Goal: Navigation & Orientation: Find specific page/section

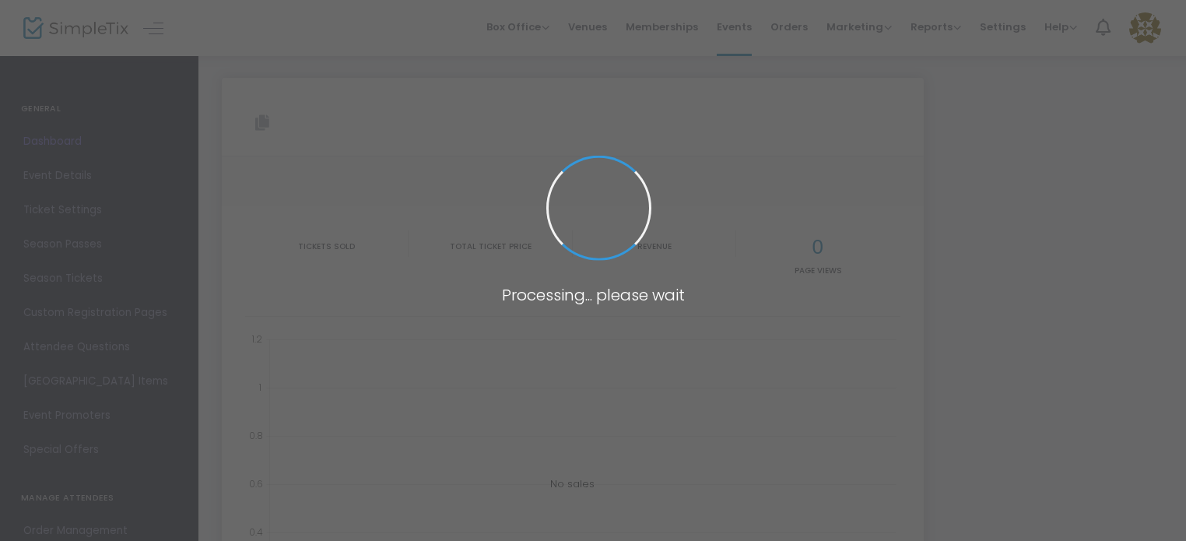
type input "[URL][DOMAIN_NAME][PERSON_NAME]"
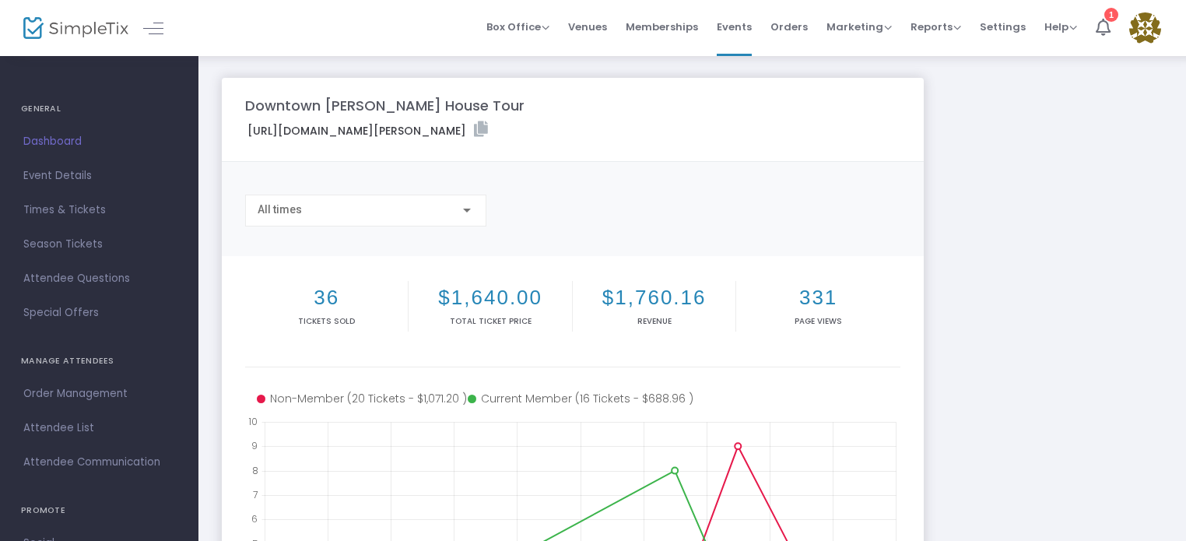
click at [488, 127] on label "[URL][DOMAIN_NAME][PERSON_NAME] Copy Link" at bounding box center [368, 130] width 241 height 18
click at [488, 128] on icon at bounding box center [481, 129] width 14 height 16
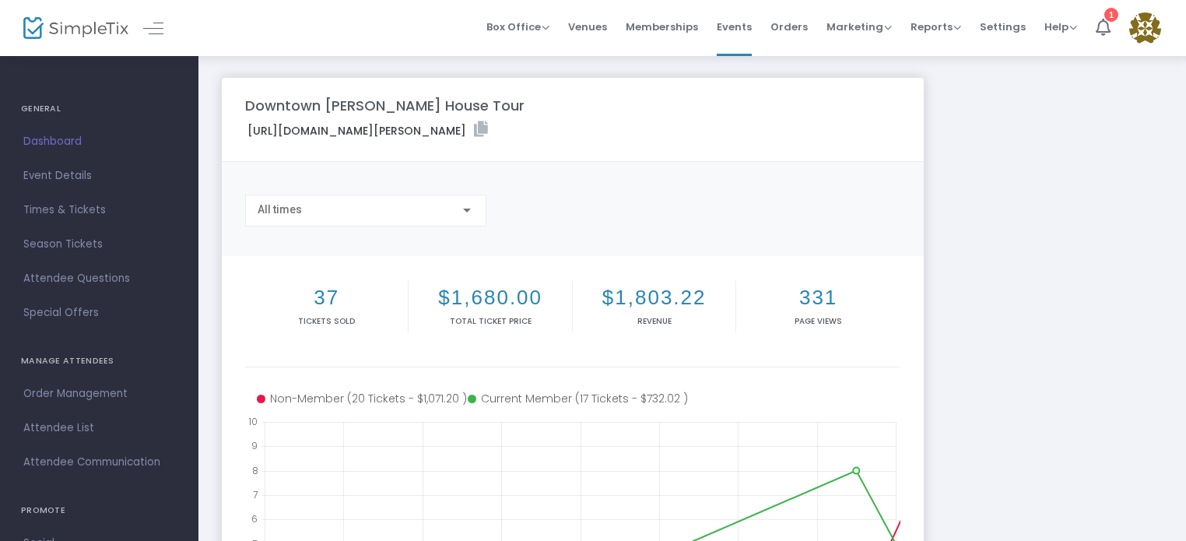
click at [27, 389] on span "Order Management" at bounding box center [99, 394] width 152 height 20
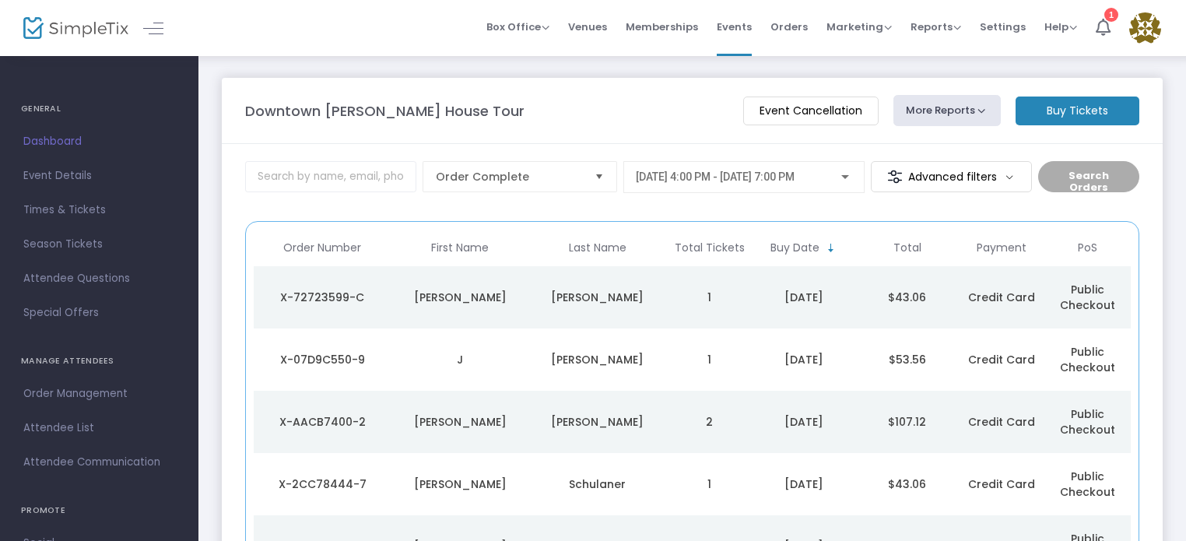
scroll to position [363, 0]
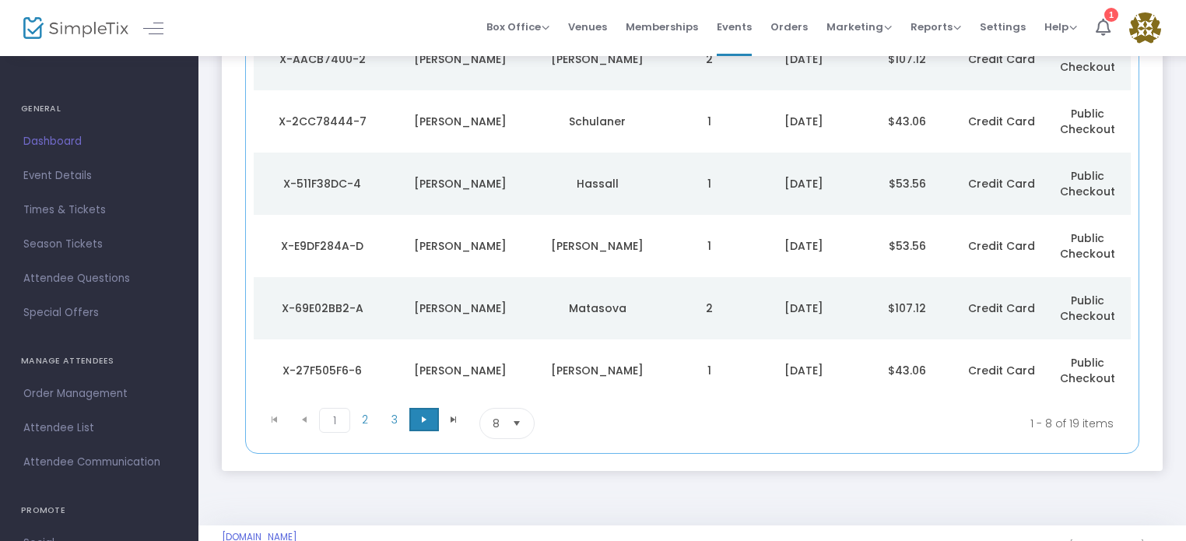
click at [414, 413] on span at bounding box center [424, 419] width 30 height 23
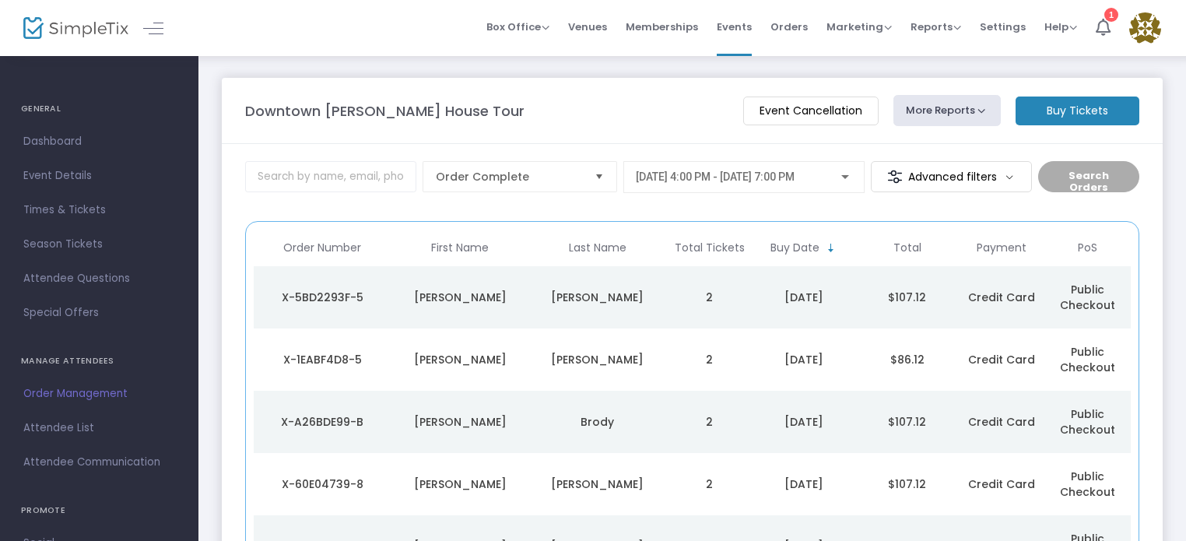
click at [44, 142] on span "Dashboard" at bounding box center [99, 142] width 152 height 20
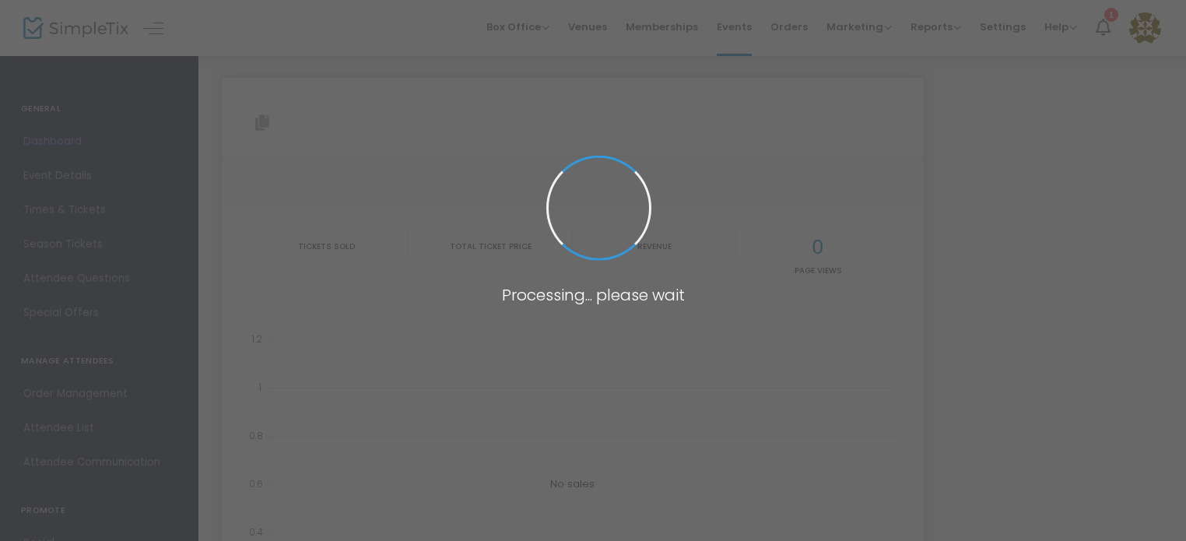
type input "[URL][DOMAIN_NAME][PERSON_NAME]"
